Goal: Task Accomplishment & Management: Manage account settings

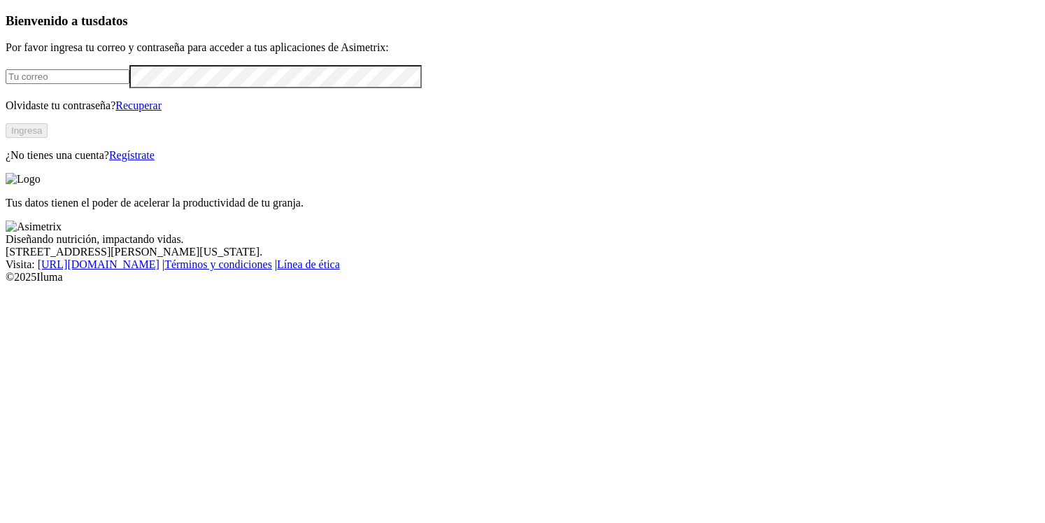
click at [129, 84] on input "email" at bounding box center [68, 76] width 124 height 15
click at [155, 161] on link "Regístrate" at bounding box center [131, 155] width 45 height 12
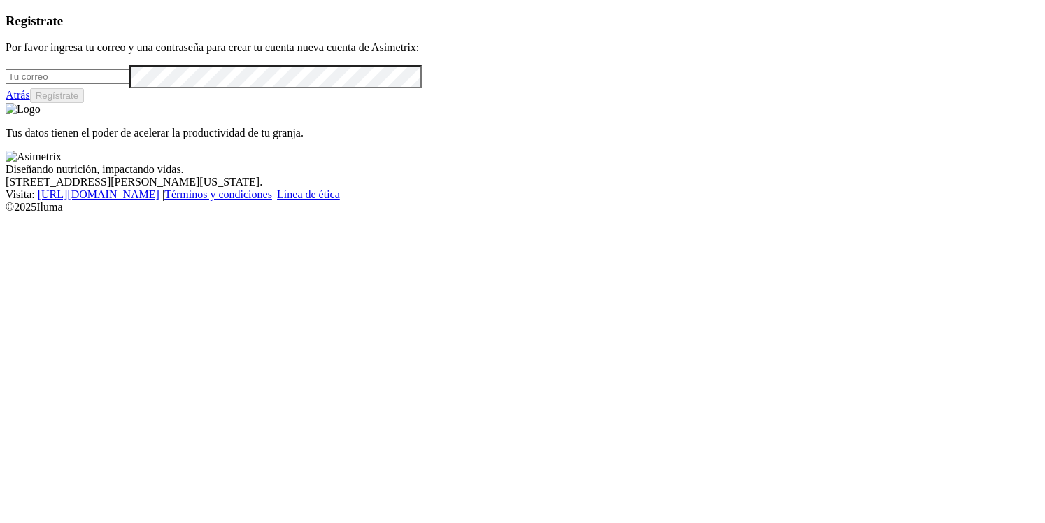
click at [129, 84] on input "email" at bounding box center [68, 76] width 124 height 15
type input "[EMAIL_ADDRESS][DOMAIN_NAME]"
click at [85, 103] on button "Regístrate" at bounding box center [57, 95] width 55 height 15
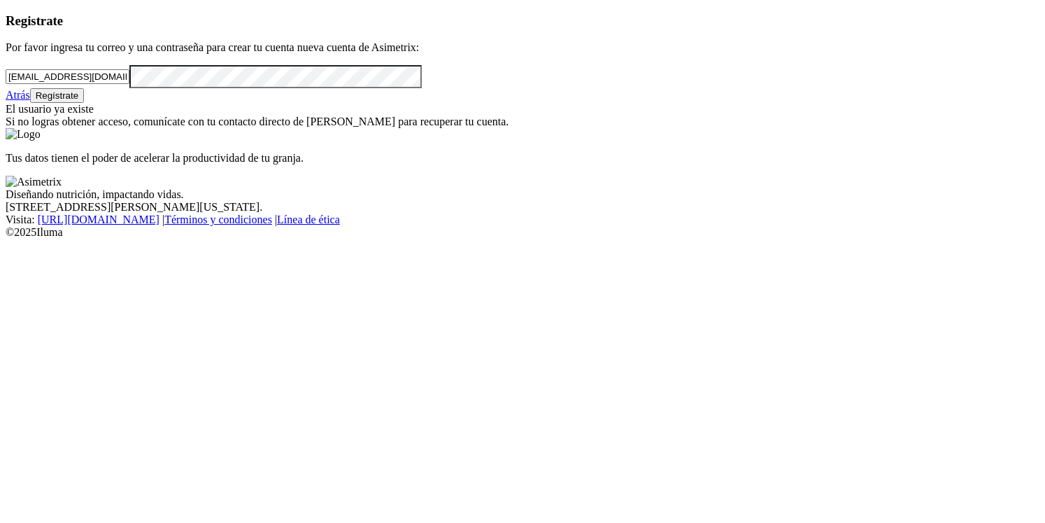
click at [30, 101] on link "Atrás" at bounding box center [18, 95] width 24 height 12
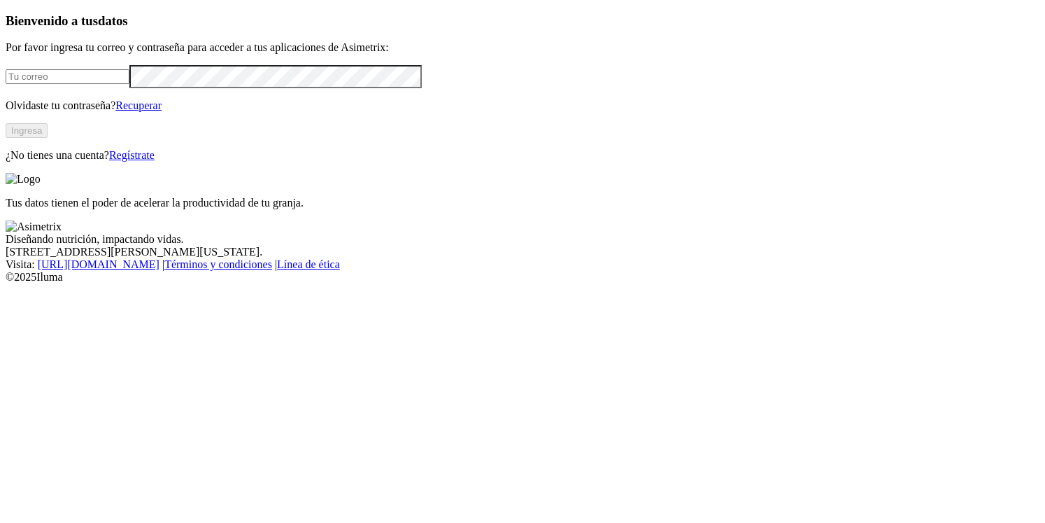
click at [129, 84] on input "email" at bounding box center [68, 76] width 124 height 15
type input "[EMAIL_ADDRESS][DOMAIN_NAME]"
click at [162, 111] on link "Recuperar" at bounding box center [138, 105] width 46 height 12
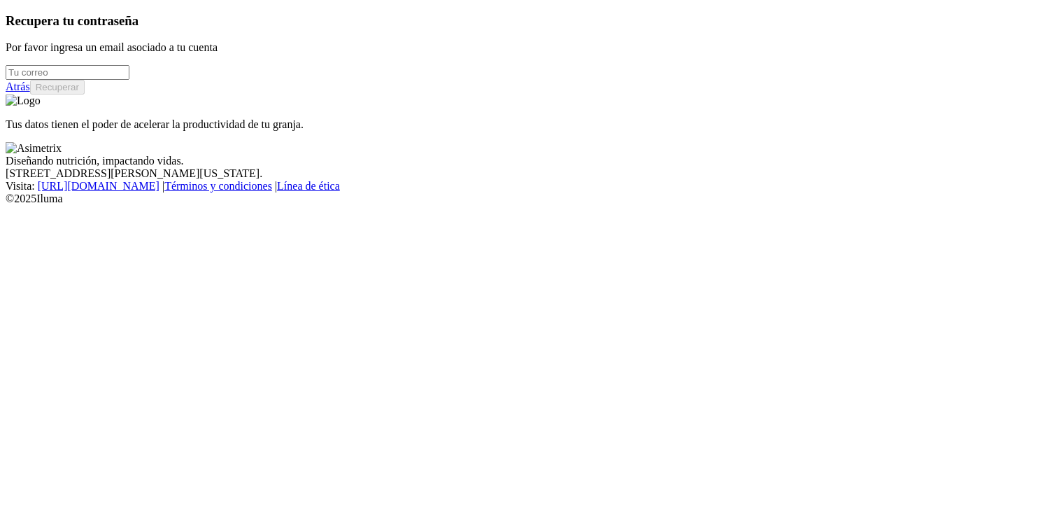
click at [129, 80] on input "email" at bounding box center [68, 72] width 124 height 15
type input "[EMAIL_ADDRESS][DOMAIN_NAME]"
click at [85, 94] on button "Recuperar" at bounding box center [57, 87] width 55 height 15
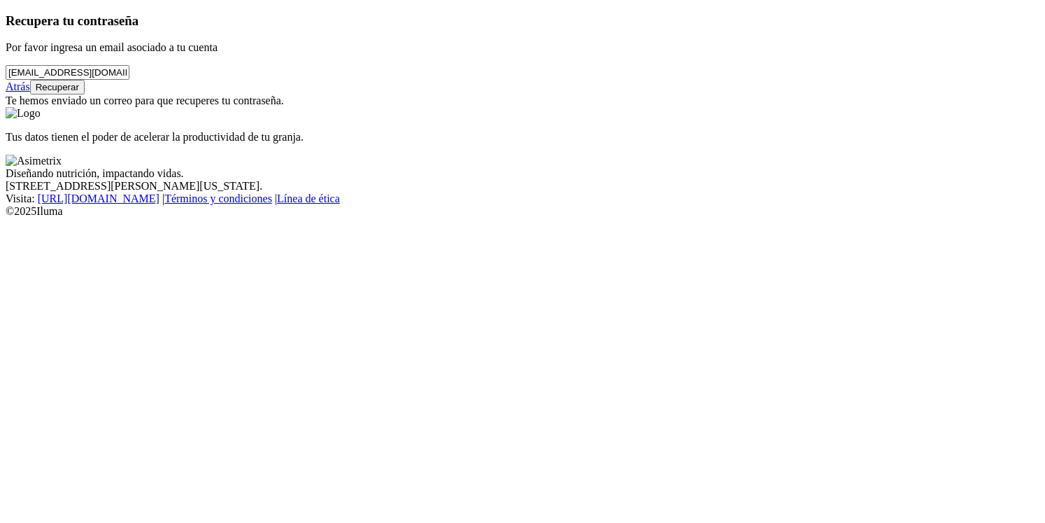
click at [85, 94] on button "Recuperar" at bounding box center [57, 87] width 55 height 15
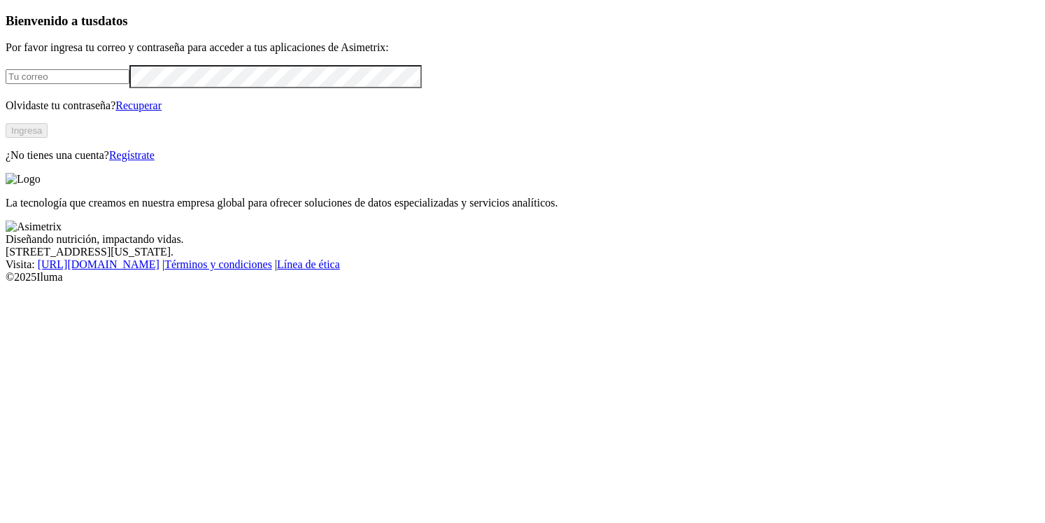
click at [98, 84] on input "email" at bounding box center [68, 76] width 124 height 15
type input "[EMAIL_ADDRESS][DOMAIN_NAME]"
drag, startPoint x: 235, startPoint y: 295, endPoint x: 248, endPoint y: 265, distance: 32.0
click at [48, 138] on button "Ingresa" at bounding box center [27, 130] width 42 height 15
